Goal: Task Accomplishment & Management: Manage account settings

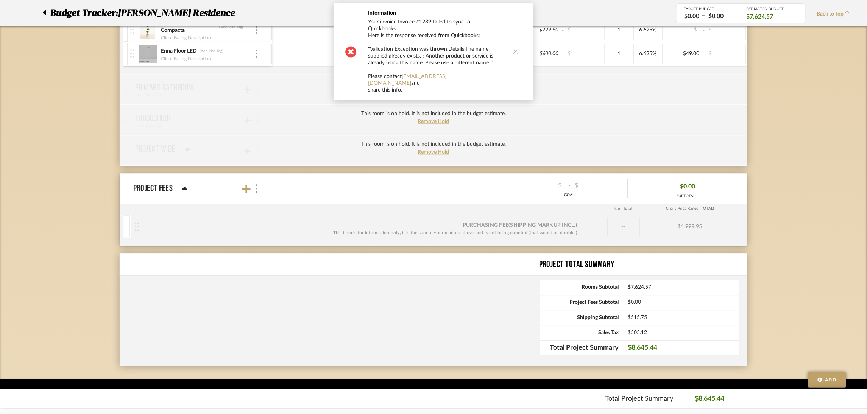
scroll to position [564, 0]
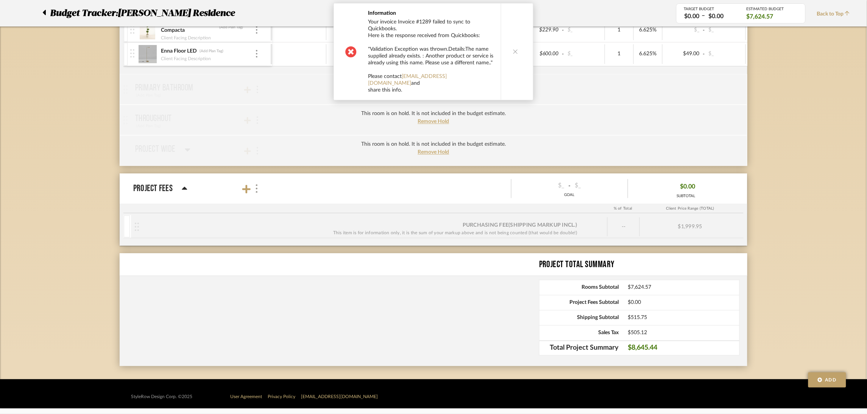
click at [516, 59] on button at bounding box center [515, 51] width 29 height 97
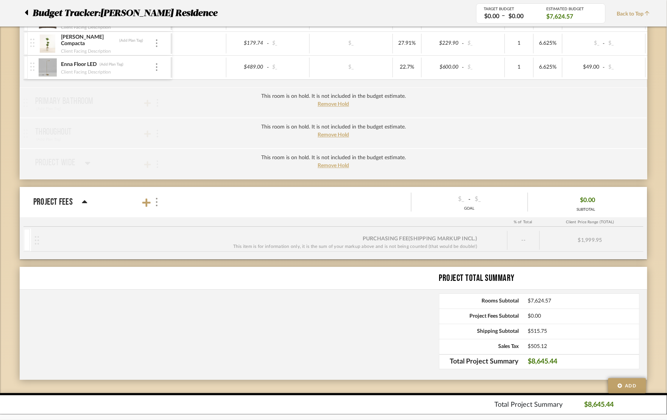
scroll to position [558, 0]
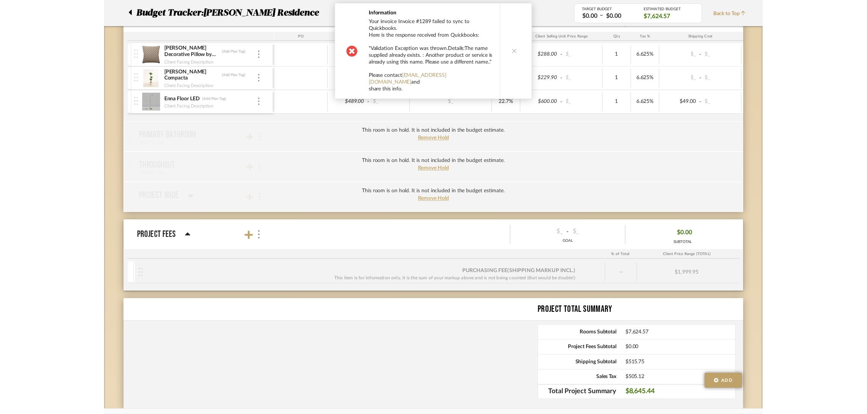
scroll to position [558, 0]
